Goal: Transaction & Acquisition: Purchase product/service

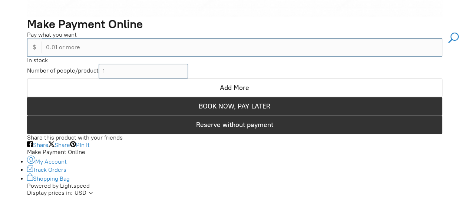
scroll to position [1632, 0]
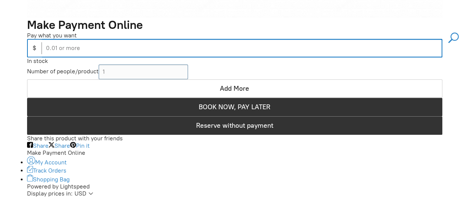
click at [259, 54] on input "0.01 or more" at bounding box center [242, 48] width 400 height 19
type input "70.00"
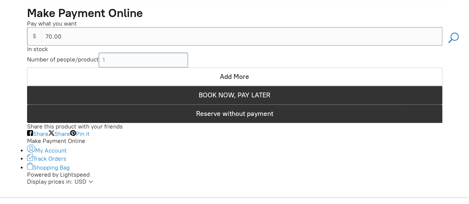
scroll to position [1644, 0]
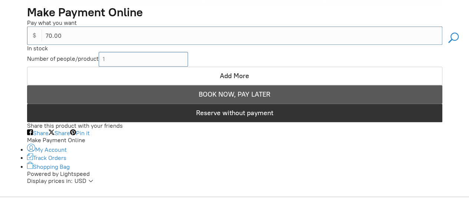
click at [222, 95] on span "BOOK NOW, PAY LATER" at bounding box center [235, 94] width 72 height 8
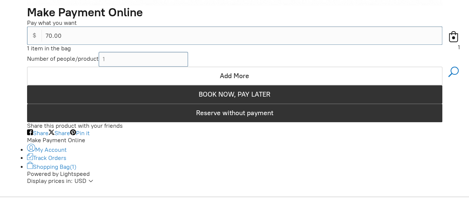
click at [455, 39] on icon "Shopping cart" at bounding box center [452, 36] width 13 height 11
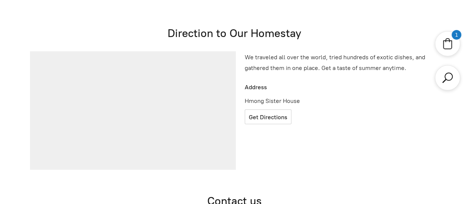
scroll to position [240, 0]
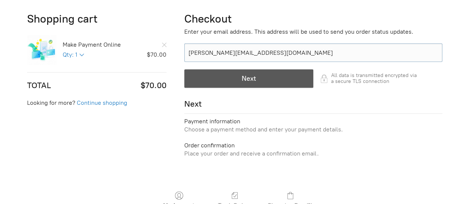
click at [273, 73] on div "button" at bounding box center [249, 79] width 128 height 18
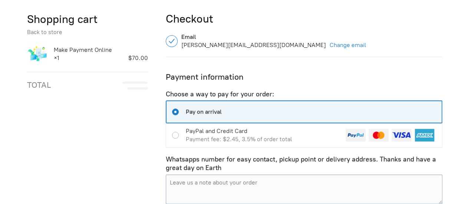
scroll to position [298, 0]
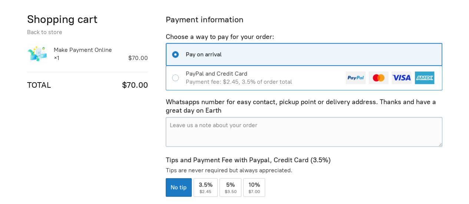
click at [170, 80] on div at bounding box center [176, 78] width 20 height 24
click at [172, 80] on input "PayPal and Credit Card Payment fee: $2.45, 3.5% of order total" at bounding box center [177, 77] width 10 height 7
radio input "true"
radio input "false"
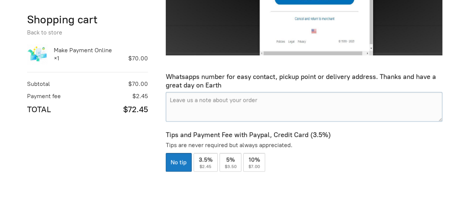
scroll to position [783, 0]
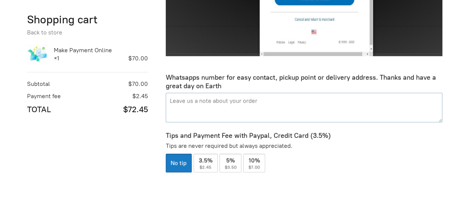
click at [265, 97] on textarea "Pay on arrival" at bounding box center [304, 108] width 276 height 30
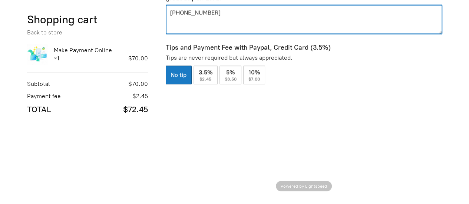
scroll to position [872, 0]
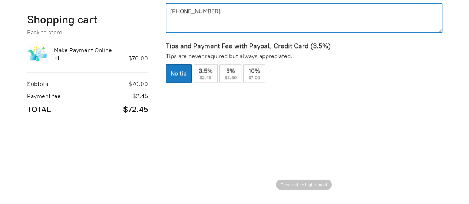
type textarea "[PHONE_NUMBER]"
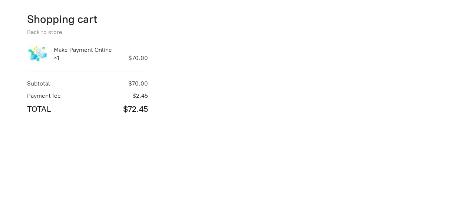
scroll to position [986, 0]
click at [387, 126] on div at bounding box center [304, 128] width 280 height 298
click at [331, 115] on div at bounding box center [304, 80] width 280 height 281
click at [307, 123] on div at bounding box center [304, 80] width 280 height 281
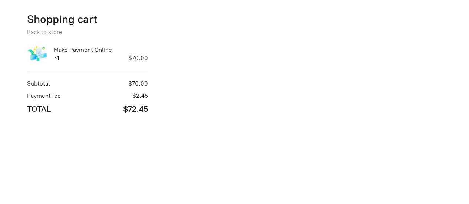
scroll to position [1050, 0]
click at [312, 117] on div at bounding box center [304, 70] width 280 height 313
click at [318, 130] on div at bounding box center [304, 70] width 280 height 313
click at [354, 85] on div at bounding box center [304, 70] width 280 height 313
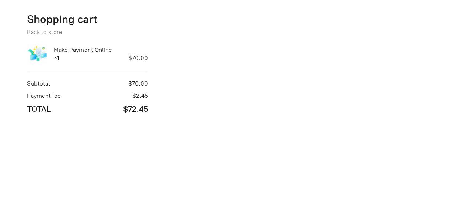
click at [342, 157] on div at bounding box center [304, 150] width 280 height 313
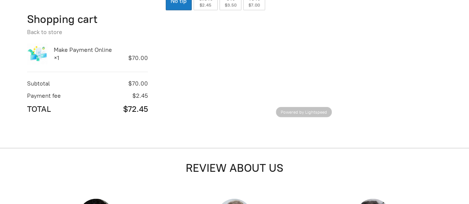
scroll to position [943, 0]
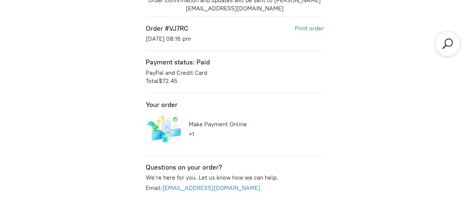
scroll to position [276, 0]
click at [305, 29] on link "Print order" at bounding box center [309, 27] width 29 height 7
